Goal: Information Seeking & Learning: Learn about a topic

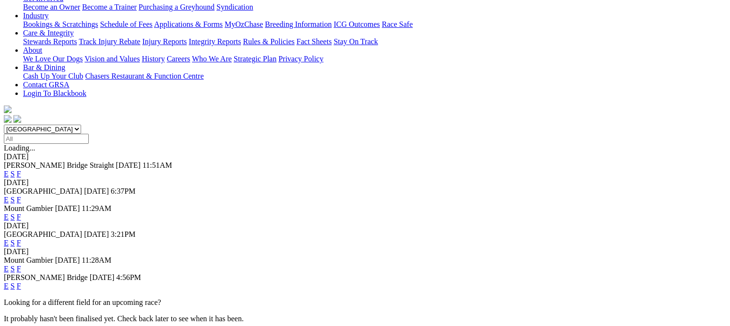
scroll to position [182, 0]
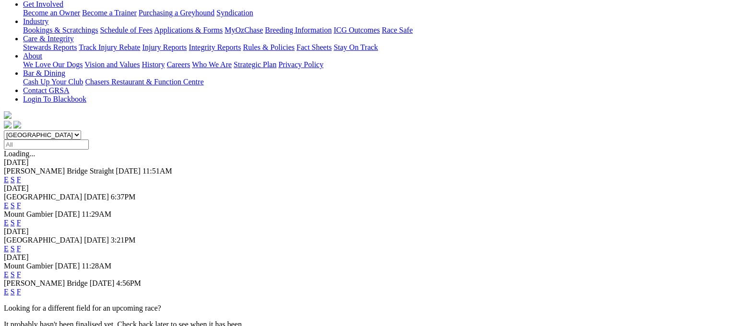
click at [21, 245] on link "F" at bounding box center [19, 249] width 4 height 8
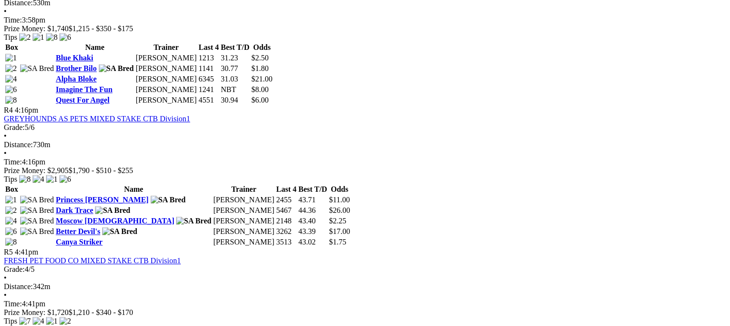
scroll to position [806, 0]
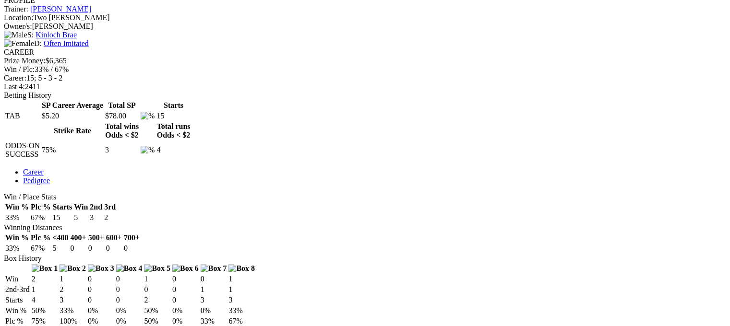
scroll to position [377, 0]
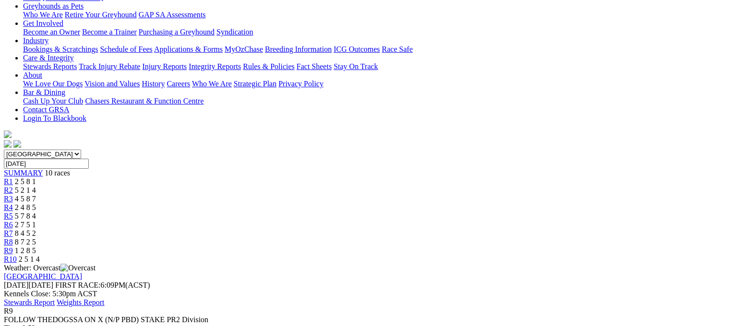
scroll to position [165, 0]
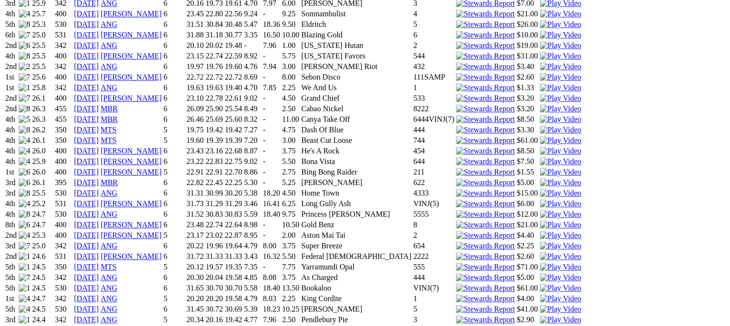
scroll to position [1146, 0]
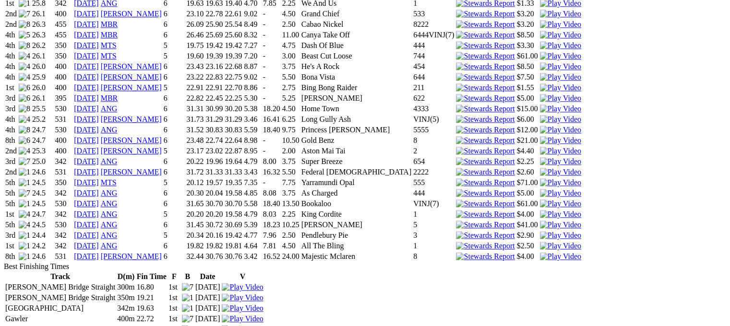
click at [99, 242] on link "12 Aug 25" at bounding box center [86, 246] width 25 height 8
